Goal: Task Accomplishment & Management: Complete application form

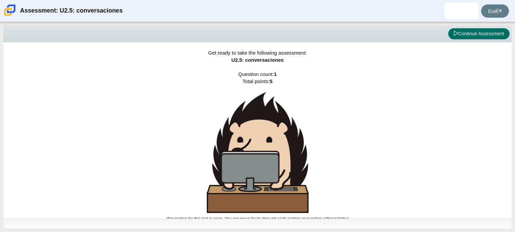
click at [475, 33] on button "Continue Assessment" at bounding box center [478, 34] width 61 height 12
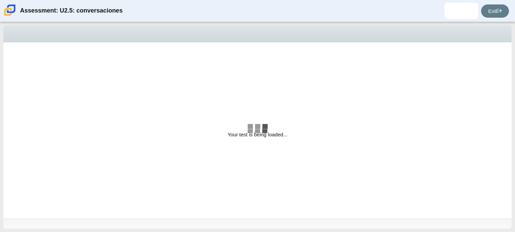
select select "06fad057-86e3-49ec-80e5-8ebec56ce9e7"
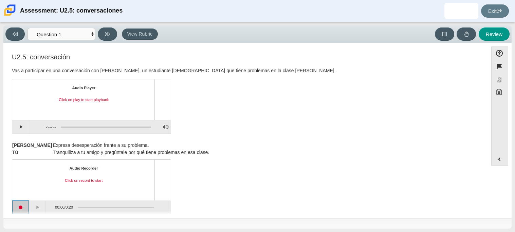
click at [25, 205] on button "Start recording" at bounding box center [20, 208] width 17 height 14
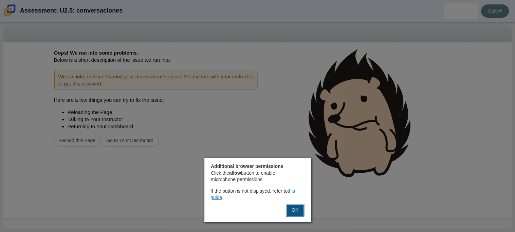
click at [297, 210] on button "OK" at bounding box center [295, 210] width 18 height 13
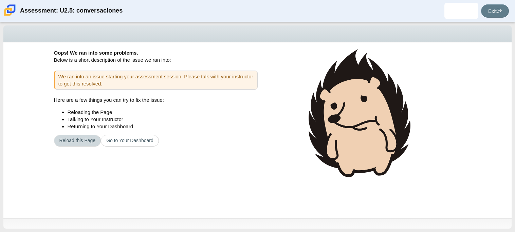
click at [84, 140] on button "Reload this Page" at bounding box center [77, 141] width 47 height 12
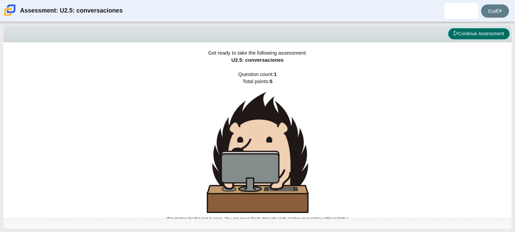
click at [467, 35] on button "Continue Assessment" at bounding box center [478, 34] width 61 height 12
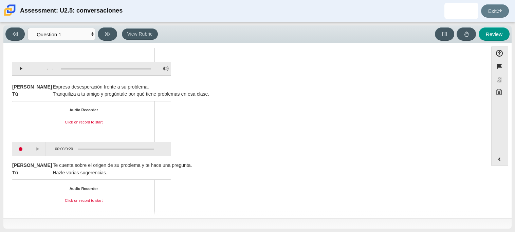
scroll to position [59, 0]
click at [23, 149] on button "Start recording" at bounding box center [20, 149] width 17 height 14
click at [34, 144] on button "Pause" at bounding box center [37, 149] width 17 height 14
click at [20, 149] on button "Stop recording" at bounding box center [20, 149] width 17 height 14
click at [22, 147] on button "Start recording" at bounding box center [20, 149] width 17 height 14
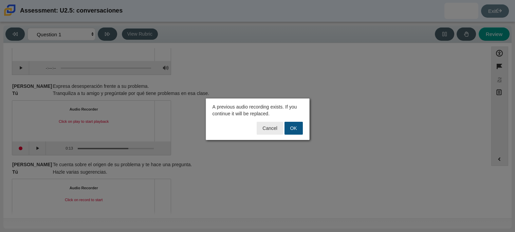
click at [290, 123] on button "OK" at bounding box center [294, 128] width 18 height 13
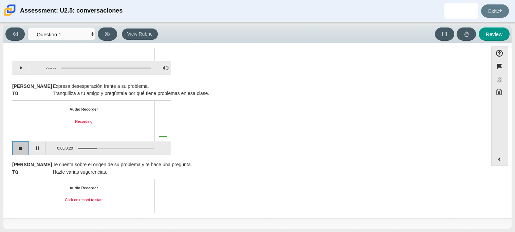
click at [22, 150] on button "Stop recording" at bounding box center [20, 149] width 17 height 14
click at [19, 146] on button "Start recording" at bounding box center [20, 149] width 17 height 14
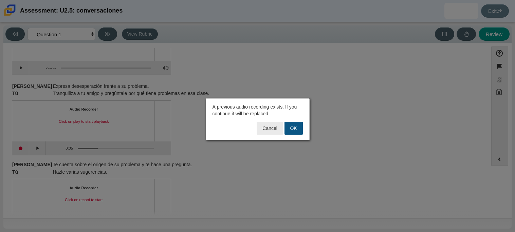
click at [287, 125] on button "OK" at bounding box center [294, 128] width 18 height 13
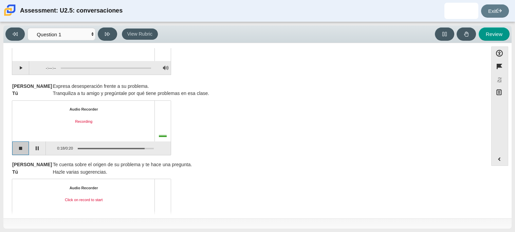
click at [17, 144] on button "Stop recording" at bounding box center [20, 149] width 17 height 14
click at [40, 149] on button "Play" at bounding box center [37, 149] width 17 height 14
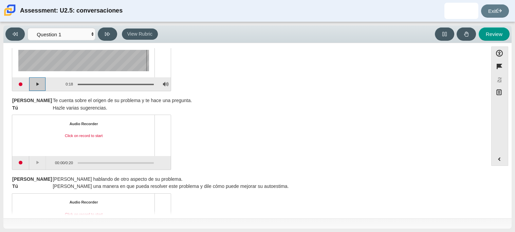
scroll to position [152, 0]
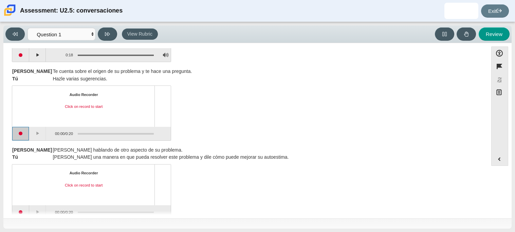
click at [16, 132] on button "Start recording" at bounding box center [20, 134] width 17 height 14
click at [16, 132] on button "Stop recording" at bounding box center [20, 134] width 17 height 14
click at [16, 132] on button "Start recording" at bounding box center [20, 134] width 17 height 14
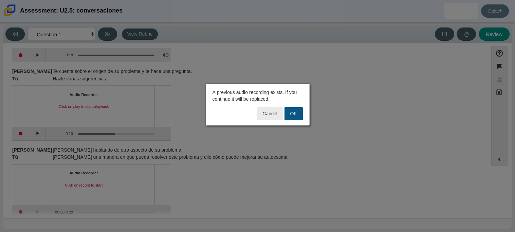
click at [292, 119] on button "OK" at bounding box center [294, 113] width 18 height 13
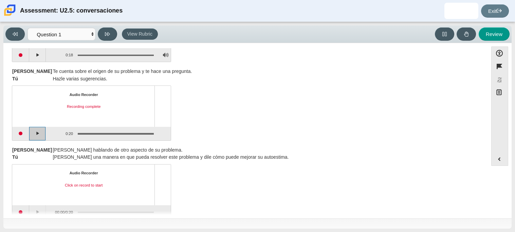
click at [35, 134] on button "Play" at bounding box center [37, 134] width 17 height 14
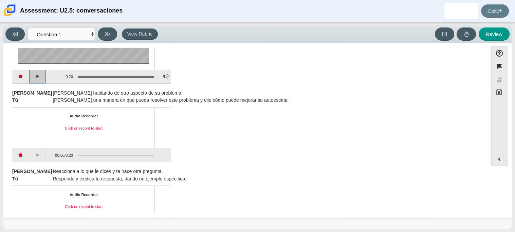
scroll to position [221, 0]
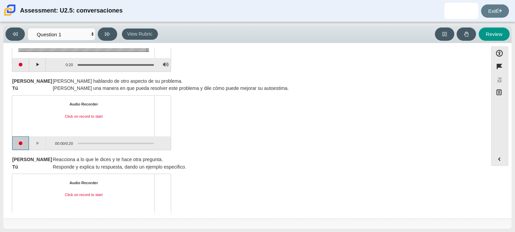
click at [23, 141] on button "Start recording" at bounding box center [20, 144] width 17 height 14
click at [23, 141] on button "Stop recording" at bounding box center [20, 144] width 17 height 14
click at [24, 146] on button "Start recording" at bounding box center [20, 144] width 17 height 14
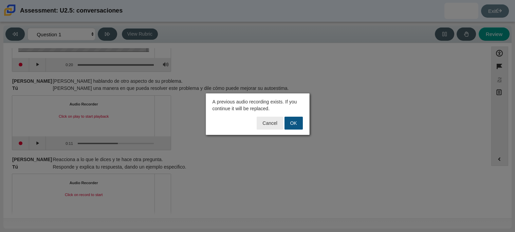
click at [288, 124] on button "OK" at bounding box center [294, 123] width 18 height 13
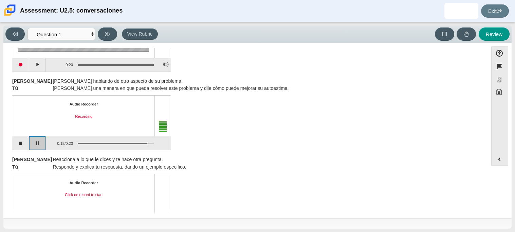
click at [39, 145] on button "Pause" at bounding box center [37, 144] width 17 height 14
click at [37, 146] on button "Continue recording" at bounding box center [37, 144] width 17 height 14
click at [25, 142] on button "Stop recording" at bounding box center [20, 144] width 17 height 14
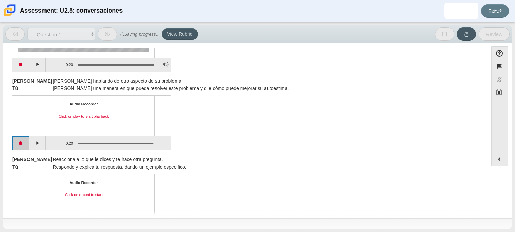
click at [26, 144] on button "Start recording" at bounding box center [20, 144] width 17 height 14
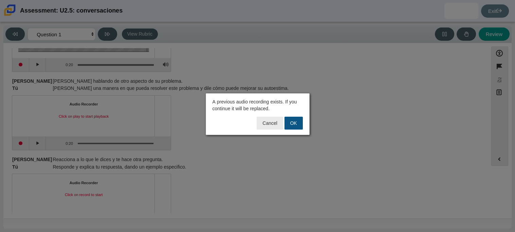
click at [291, 120] on button "OK" at bounding box center [294, 123] width 18 height 13
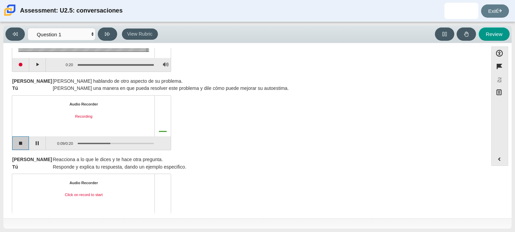
click at [21, 143] on button "Stop recording" at bounding box center [20, 144] width 17 height 14
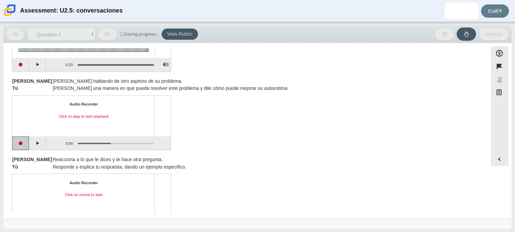
click at [21, 140] on button "Start recording" at bounding box center [20, 144] width 17 height 14
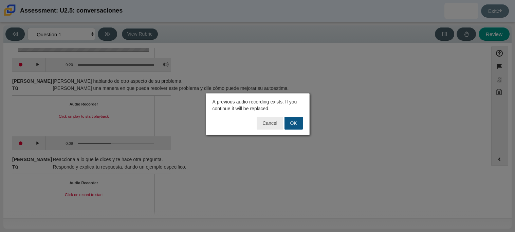
click at [288, 125] on button "OK" at bounding box center [294, 123] width 18 height 13
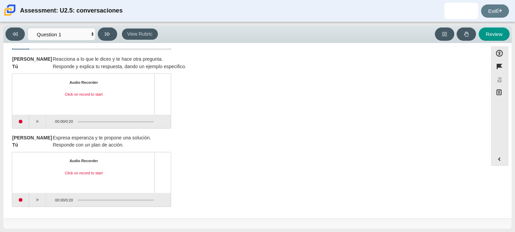
scroll to position [322, 0]
click at [24, 123] on button "Start recording" at bounding box center [20, 121] width 17 height 14
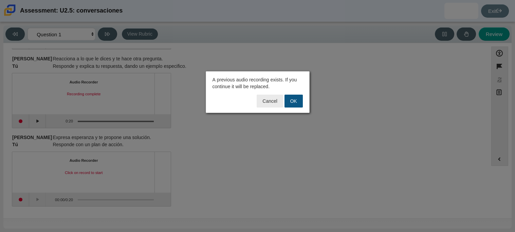
click at [287, 105] on button "OK" at bounding box center [294, 101] width 18 height 13
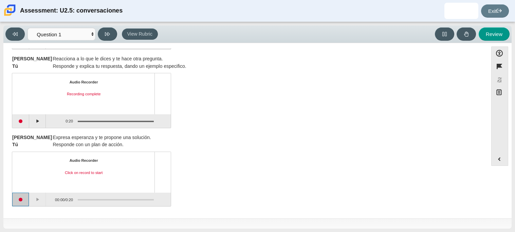
click at [17, 202] on button "Start recording" at bounding box center [20, 200] width 17 height 14
click at [17, 202] on button "Stop recording" at bounding box center [20, 200] width 17 height 14
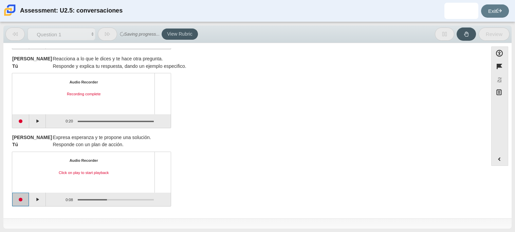
click at [25, 201] on button "Start recording" at bounding box center [20, 200] width 17 height 14
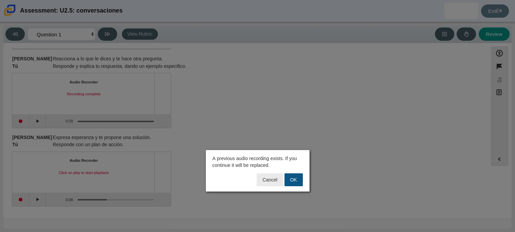
click at [297, 179] on button "OK" at bounding box center [294, 180] width 18 height 13
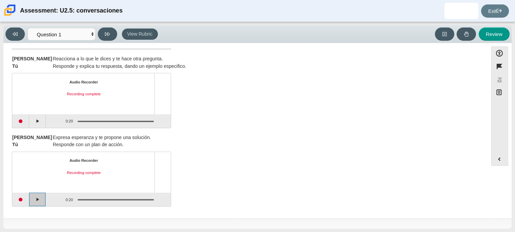
click at [36, 202] on button "Play" at bounding box center [37, 200] width 17 height 14
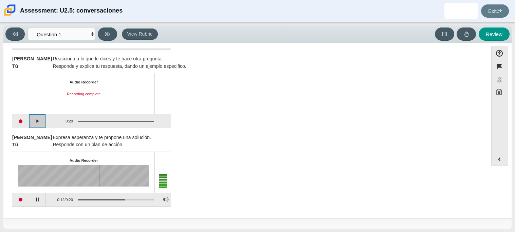
click at [39, 120] on button "Play" at bounding box center [37, 121] width 17 height 14
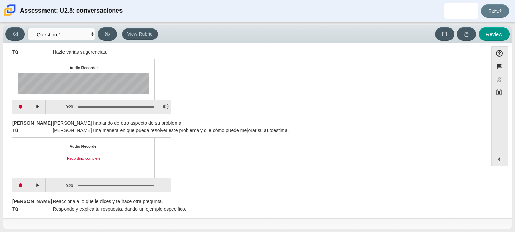
scroll to position [0, 0]
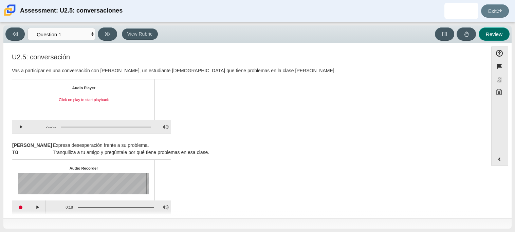
click at [489, 29] on button "Review" at bounding box center [494, 34] width 31 height 13
select select "review"
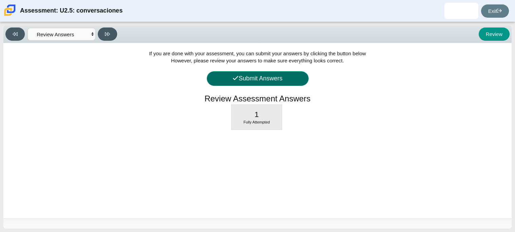
click at [286, 75] on button "Submit Answers" at bounding box center [258, 78] width 102 height 15
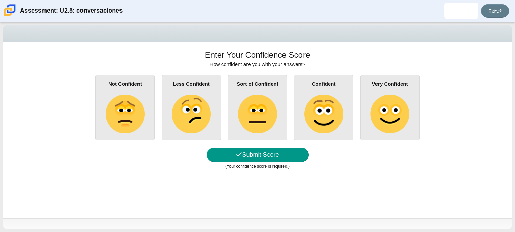
click at [111, 114] on img at bounding box center [125, 114] width 39 height 39
click at [0, 0] on input "Not Confident" at bounding box center [0, 0] width 0 height 0
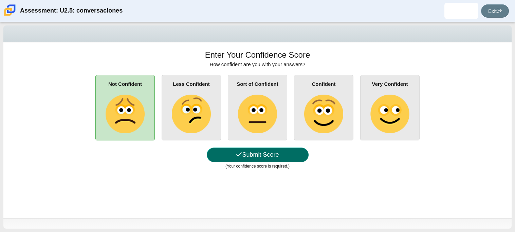
click at [259, 161] on button "Submit Score" at bounding box center [258, 155] width 102 height 15
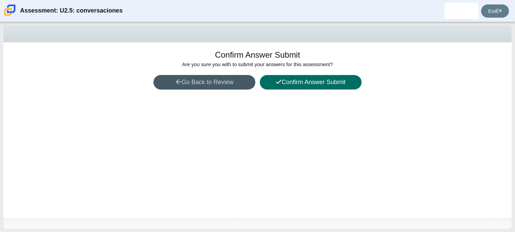
click at [321, 76] on button "Confirm Answer Submit" at bounding box center [311, 82] width 102 height 15
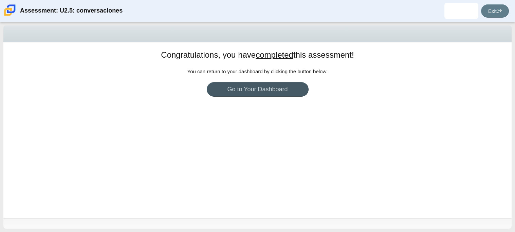
click at [398, 70] on div "Congratulations, you have completed this assessment! You can return to your das…" at bounding box center [257, 130] width 508 height 176
